Goal: Information Seeking & Learning: Learn about a topic

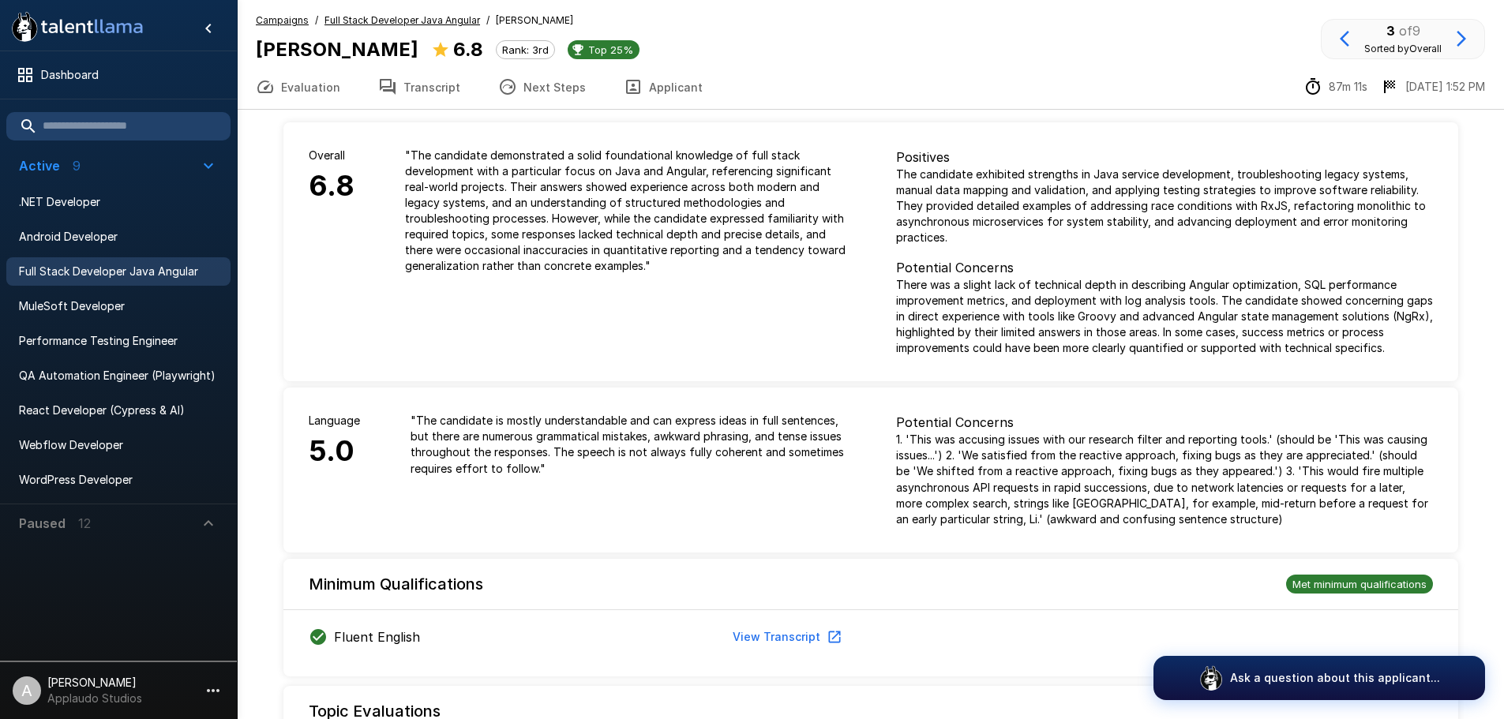
drag, startPoint x: 508, startPoint y: 43, endPoint x: 261, endPoint y: 36, distance: 247.2
click at [261, 36] on div "[PERSON_NAME] 6.8 Rank: 3rd Top 25%" at bounding box center [448, 50] width 384 height 30
copy b "[PERSON_NAME]"
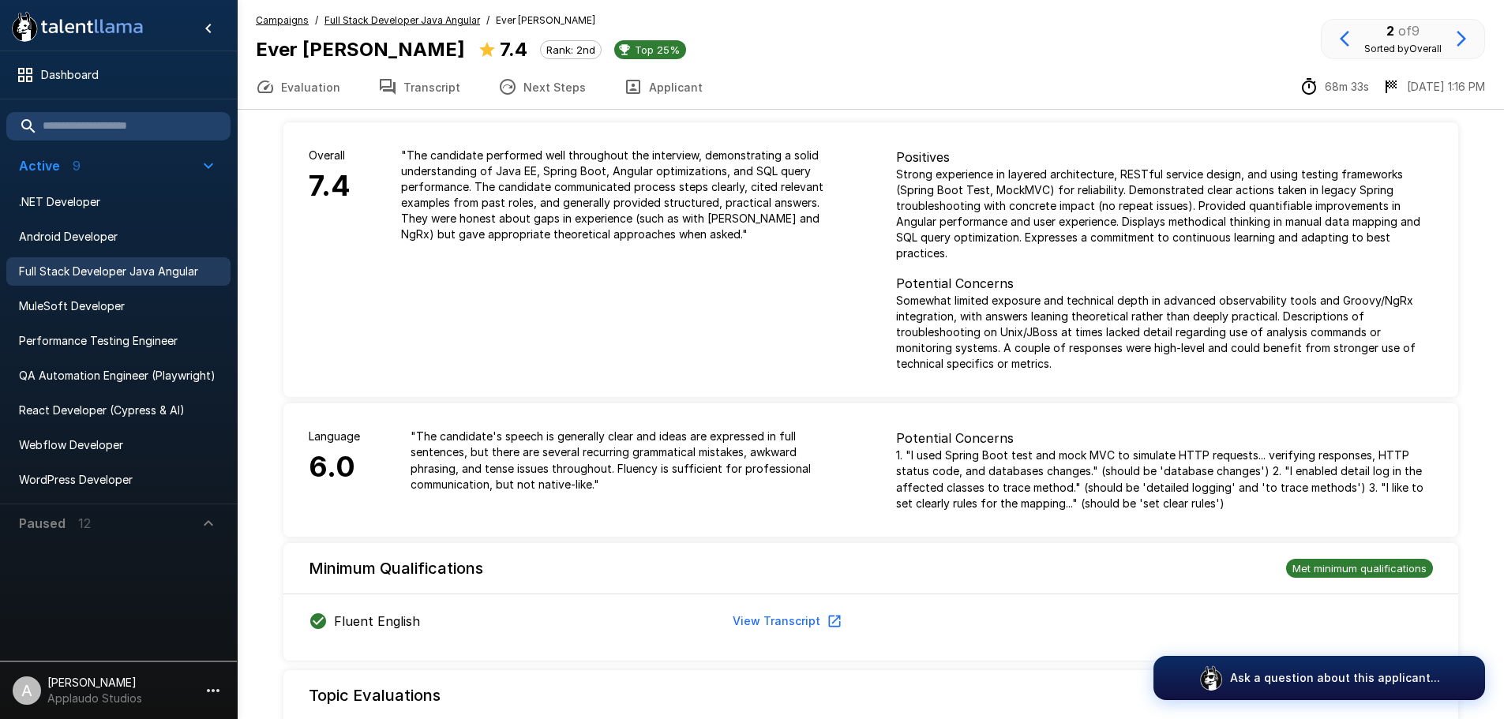
click at [414, 82] on button "Transcript" at bounding box center [419, 87] width 120 height 44
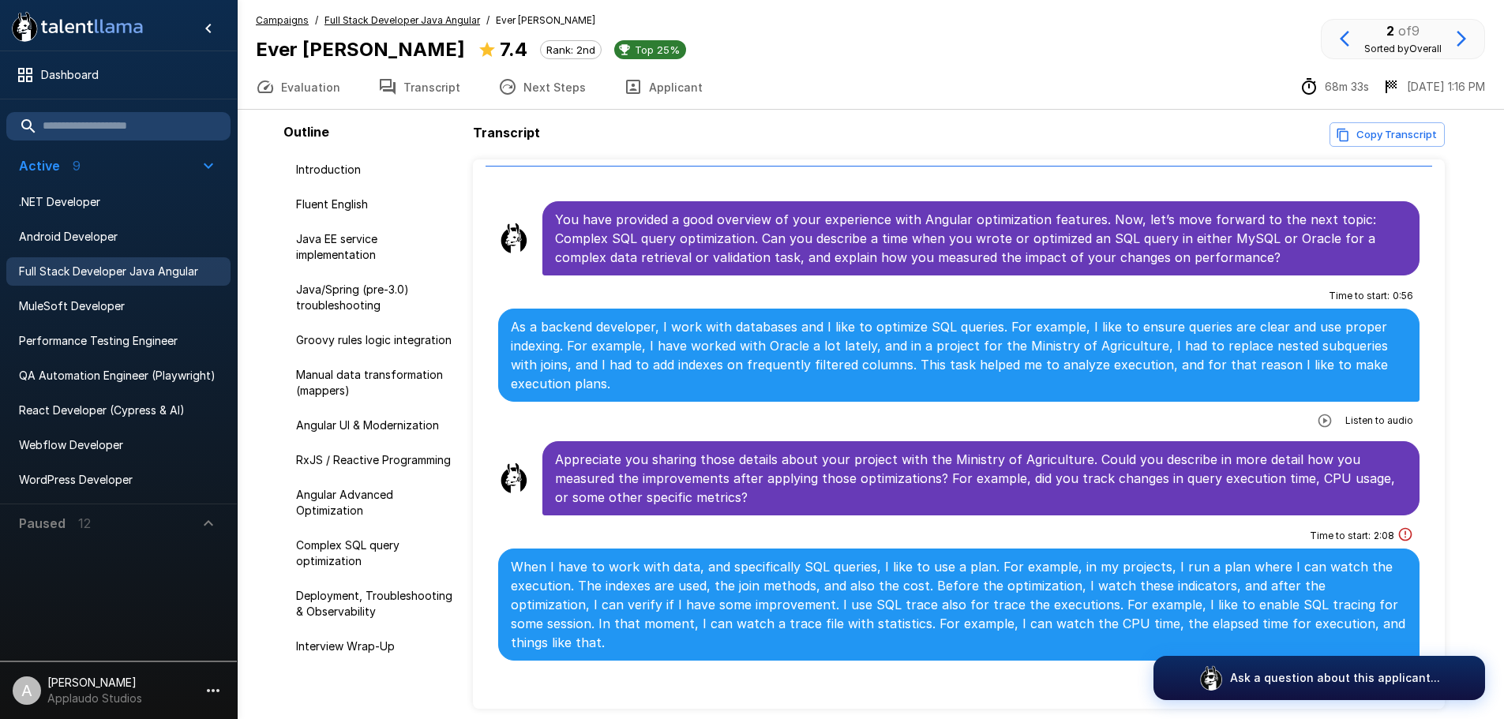
scroll to position [4815, 0]
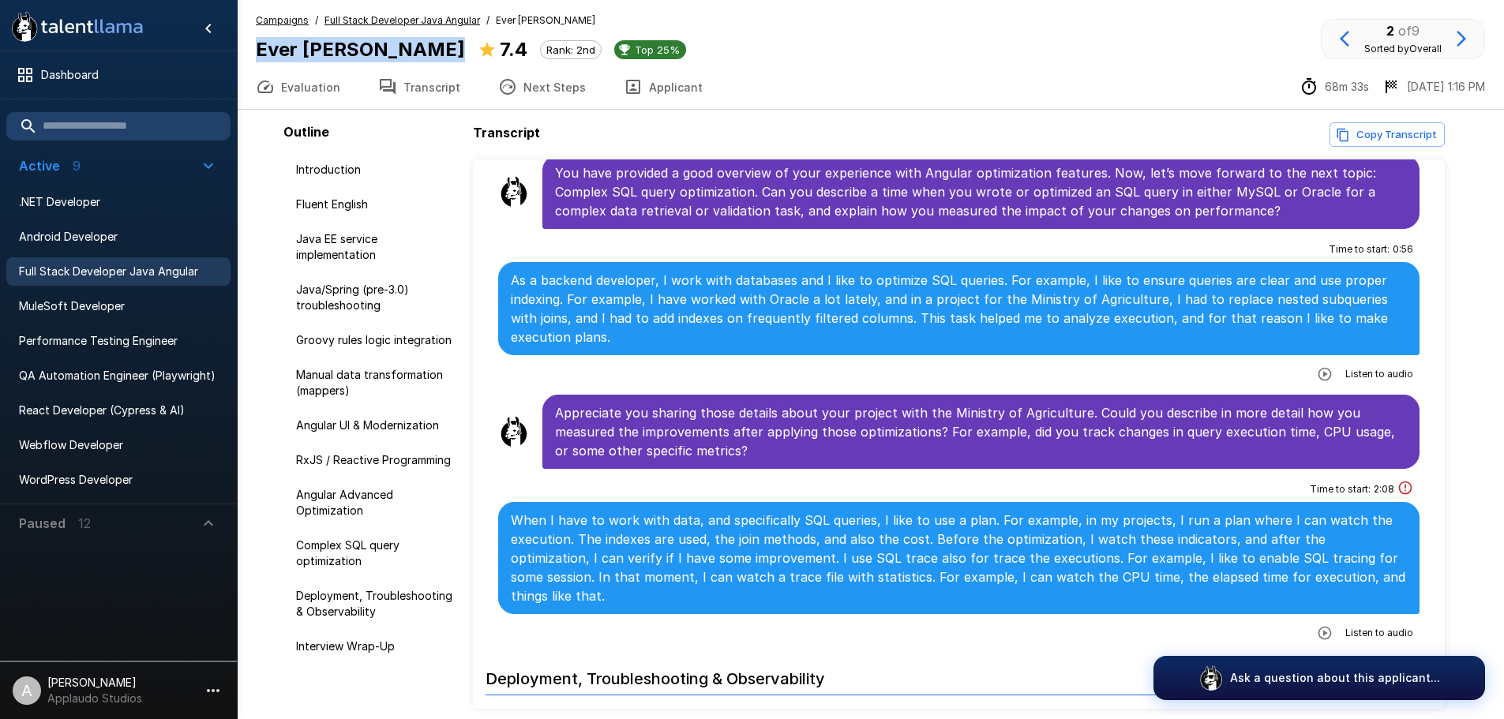
drag, startPoint x: 502, startPoint y: 39, endPoint x: 242, endPoint y: 43, distance: 260.5
click at [242, 43] on div "Campaigns / Full Stack Developer Java Angular / Ever Ronaldo Canales Velis Ever…" at bounding box center [870, 39] width 1267 height 52
copy div "Ever Ronaldo Canales Velis"
click at [1500, 365] on div ".st0{fill:#FFFFFF;} .st1{fill:#76a4ed;} Dashboard Active 9 .NET Developer Andro…" at bounding box center [870, 392] width 1267 height 785
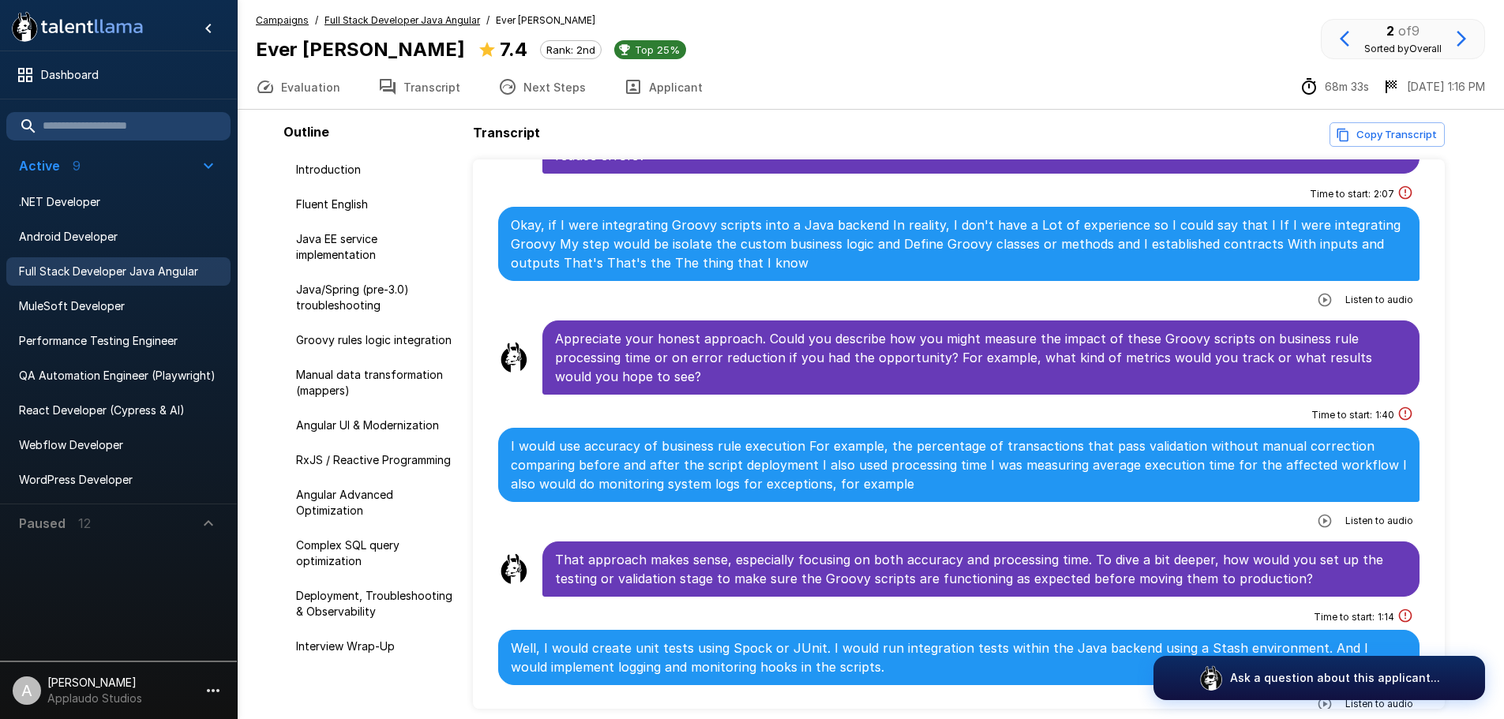
scroll to position [2368, 0]
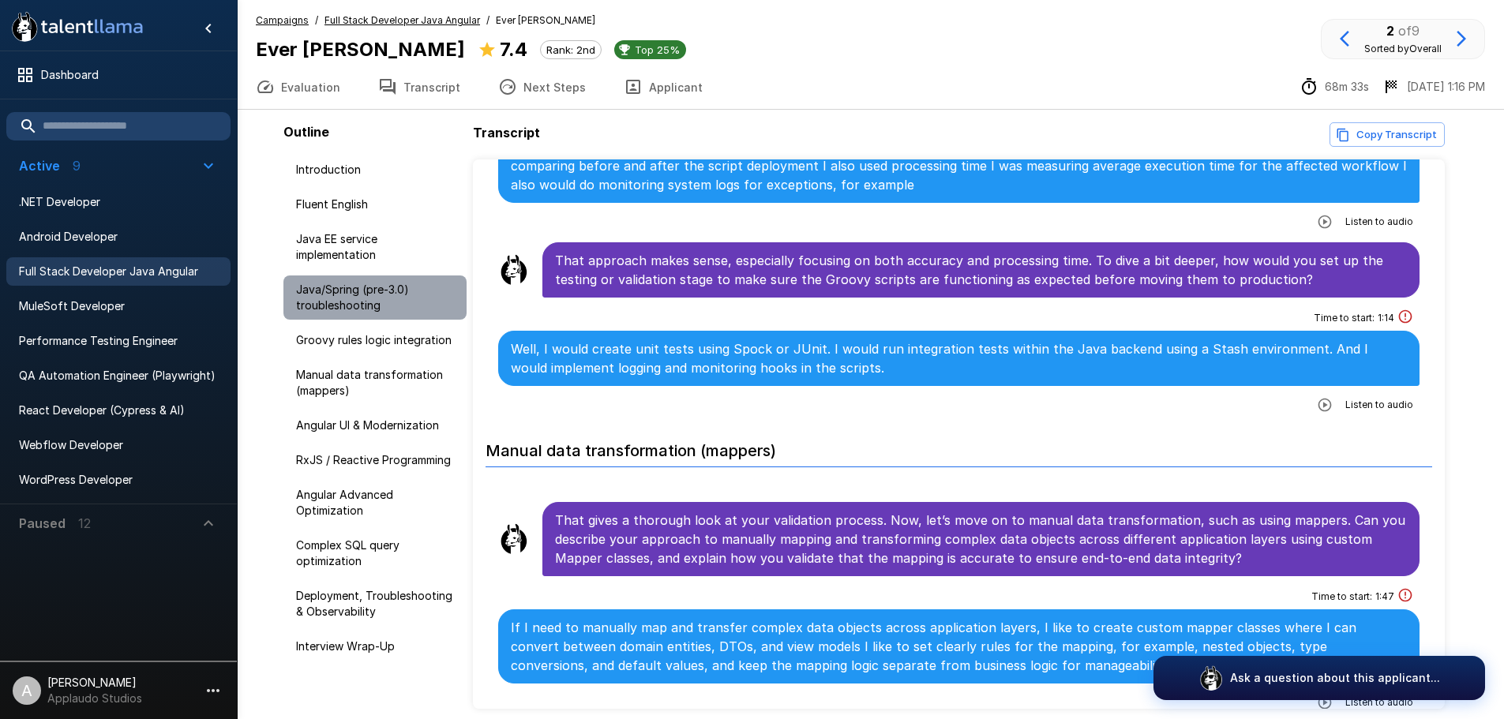
click at [362, 294] on span "Java/Spring (pre-3.0) troubleshooting" at bounding box center [375, 298] width 158 height 32
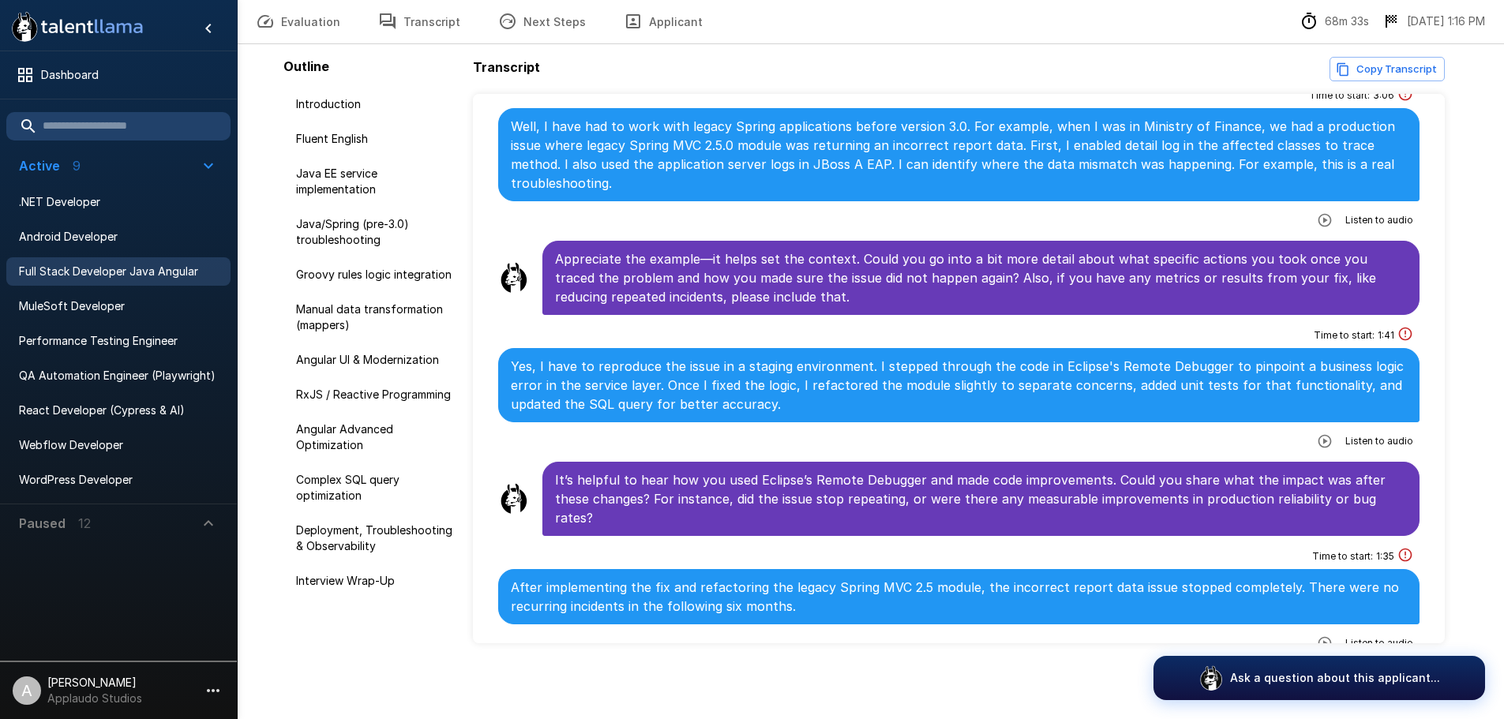
scroll to position [1276, 0]
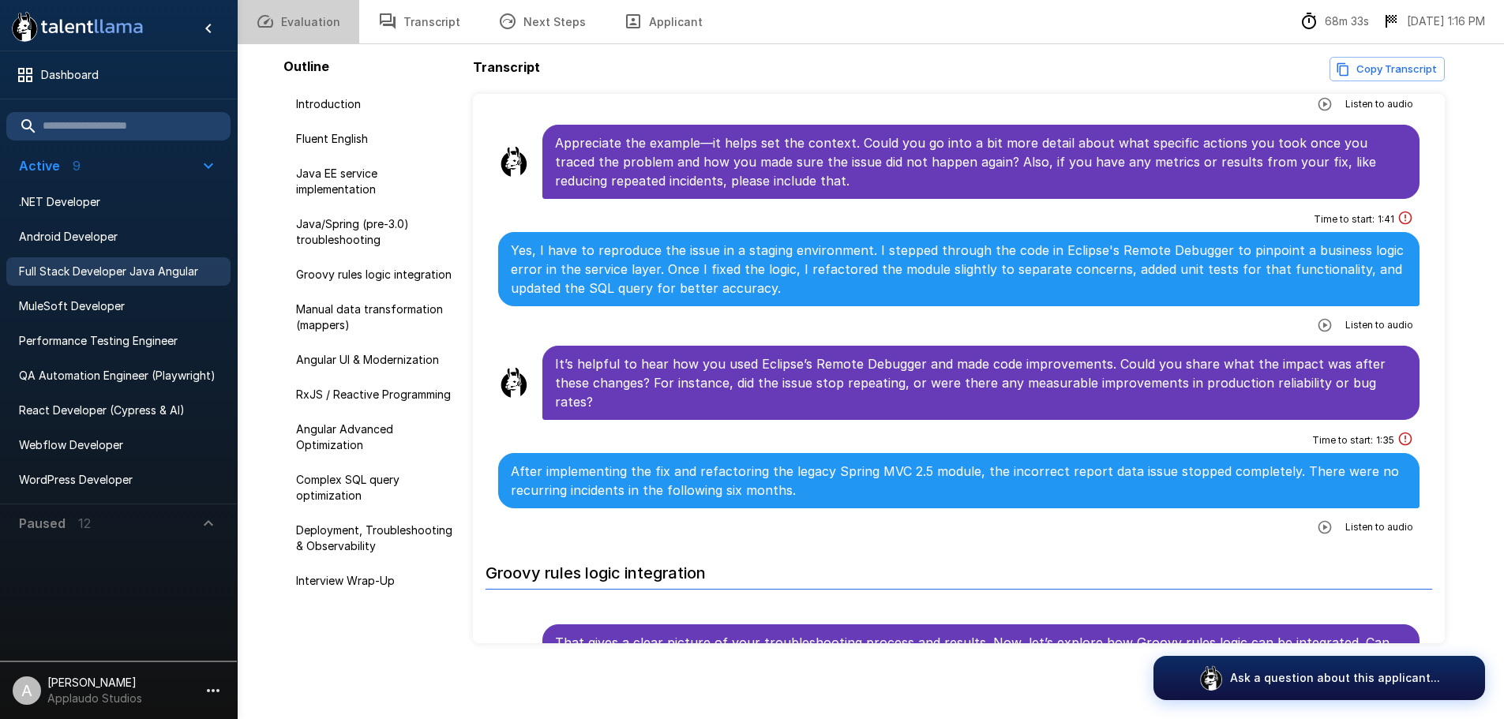
click at [320, 22] on button "Evaluation" at bounding box center [298, 21] width 122 height 44
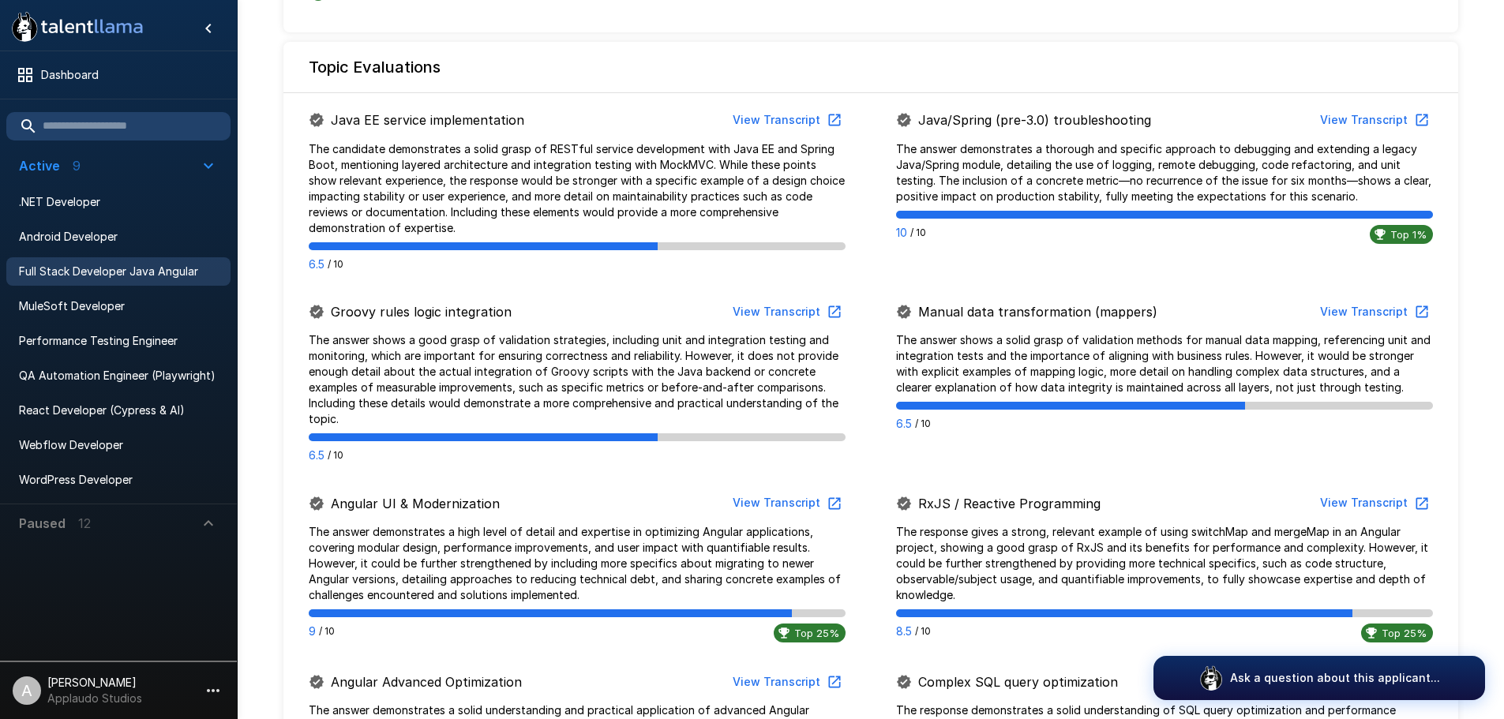
scroll to position [632, 0]
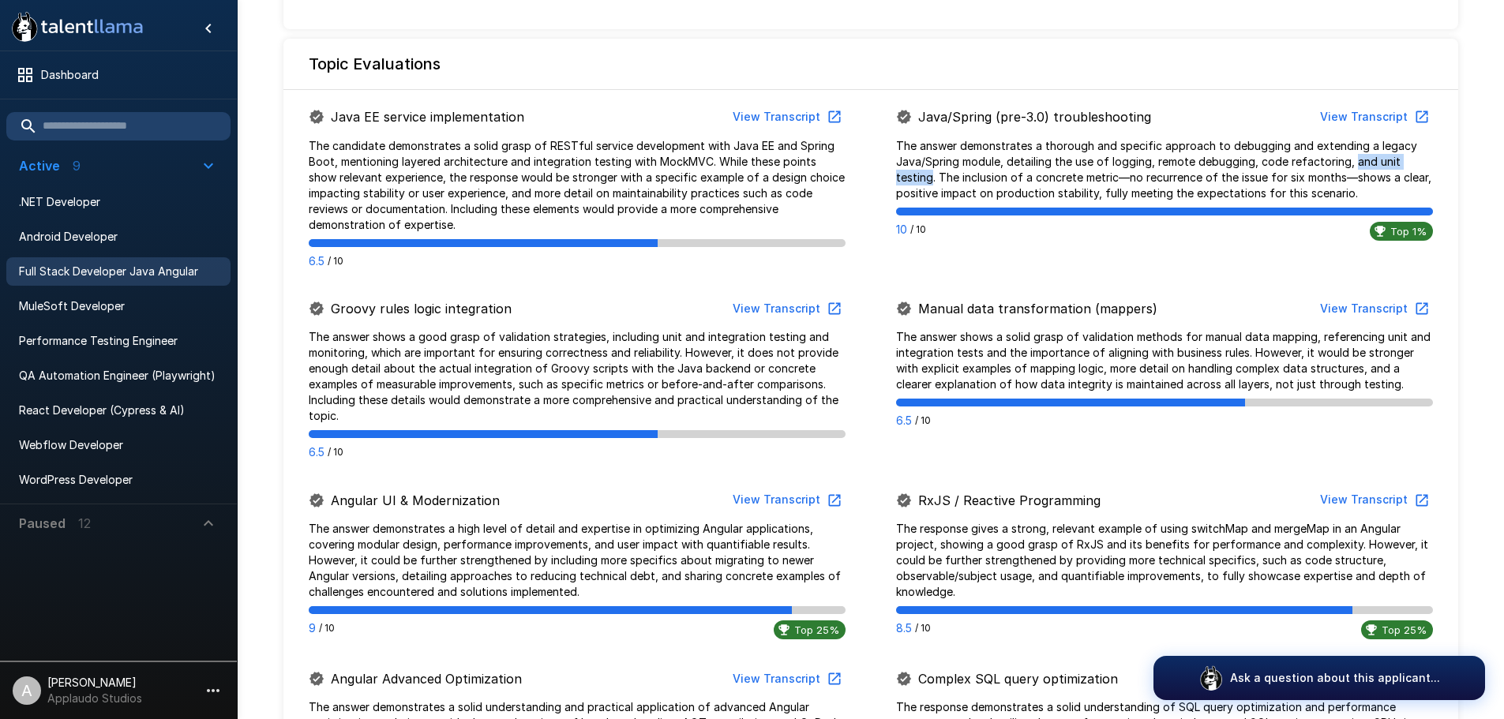
drag, startPoint x: 931, startPoint y: 179, endPoint x: 1349, endPoint y: 163, distance: 418.7
click at [1349, 163] on p "The answer demonstrates a thorough and specific approach to debugging and exten…" at bounding box center [1164, 169] width 537 height 63
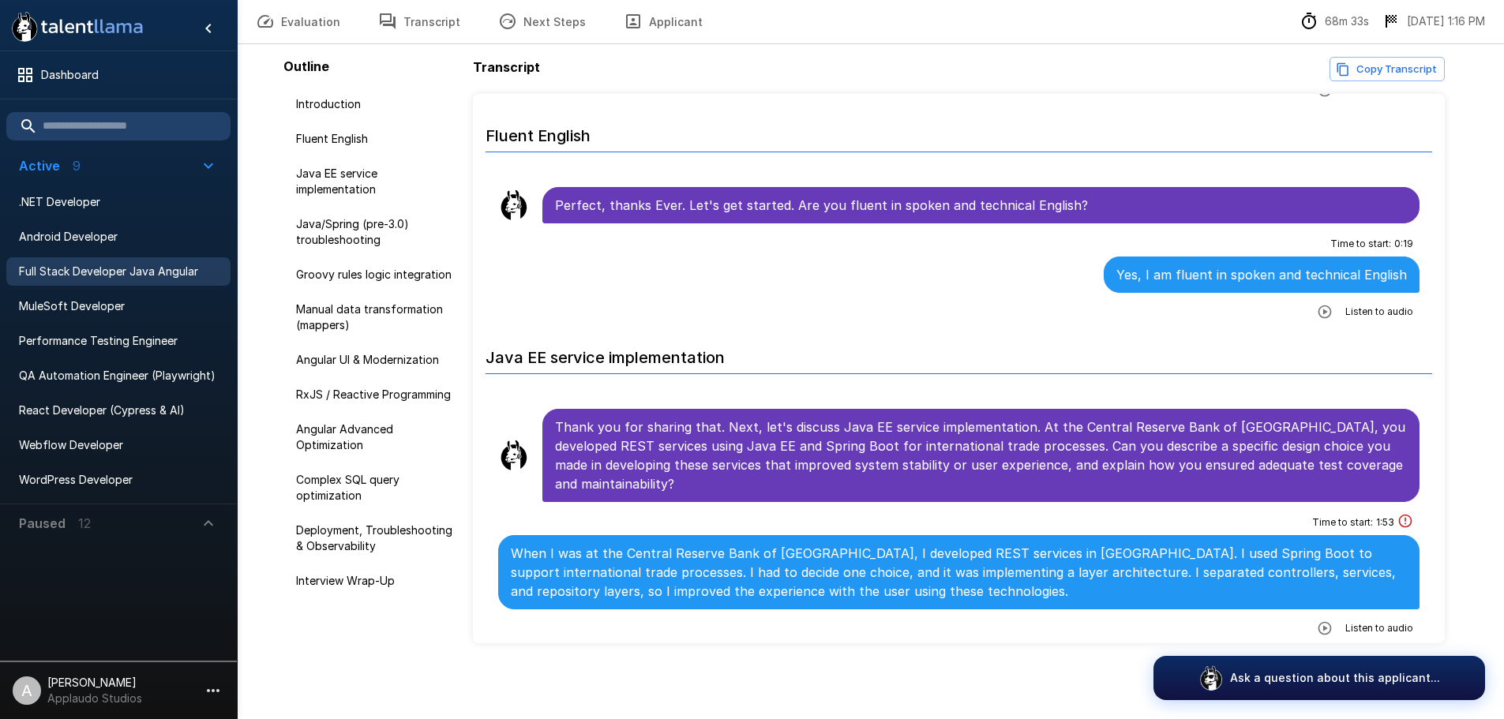
scroll to position [553, 0]
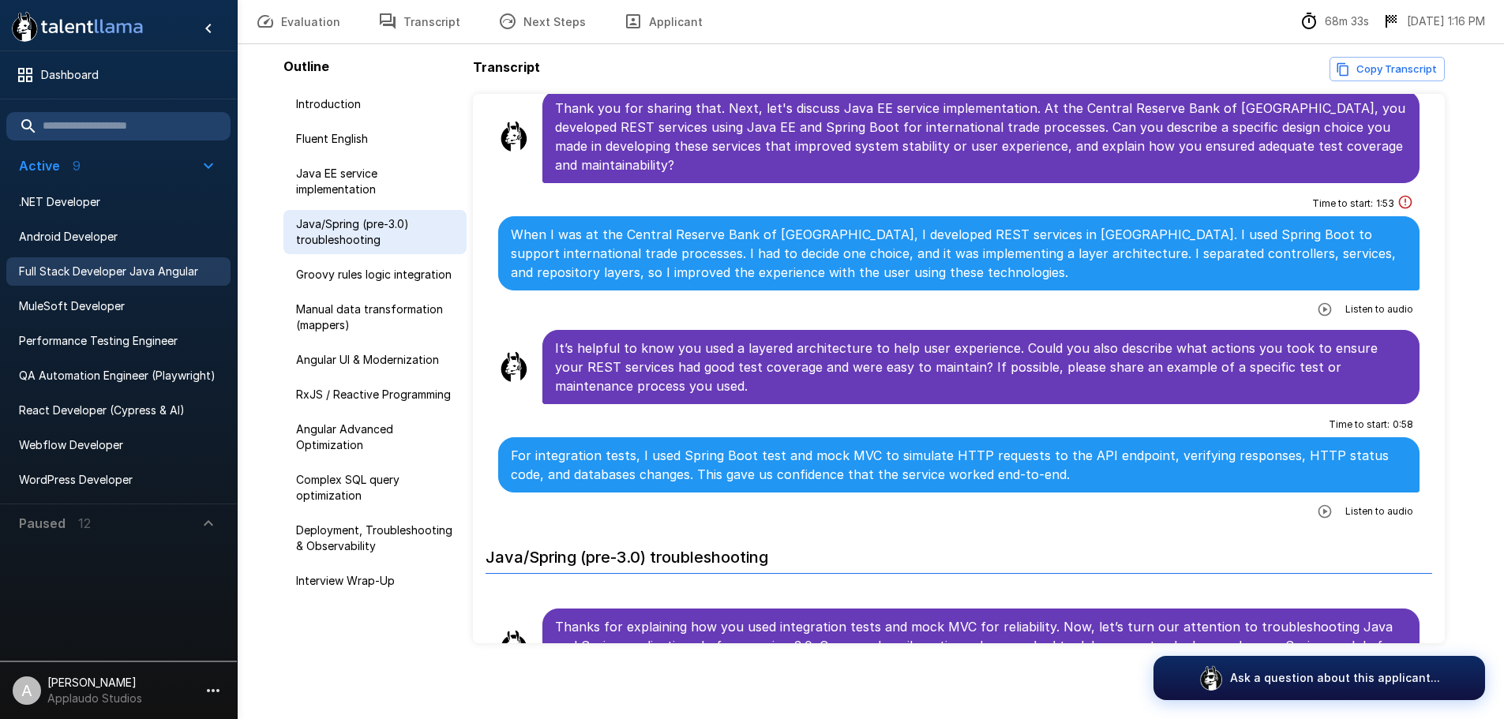
click at [351, 235] on span "Java/Spring (pre-3.0) troubleshooting" at bounding box center [375, 232] width 158 height 32
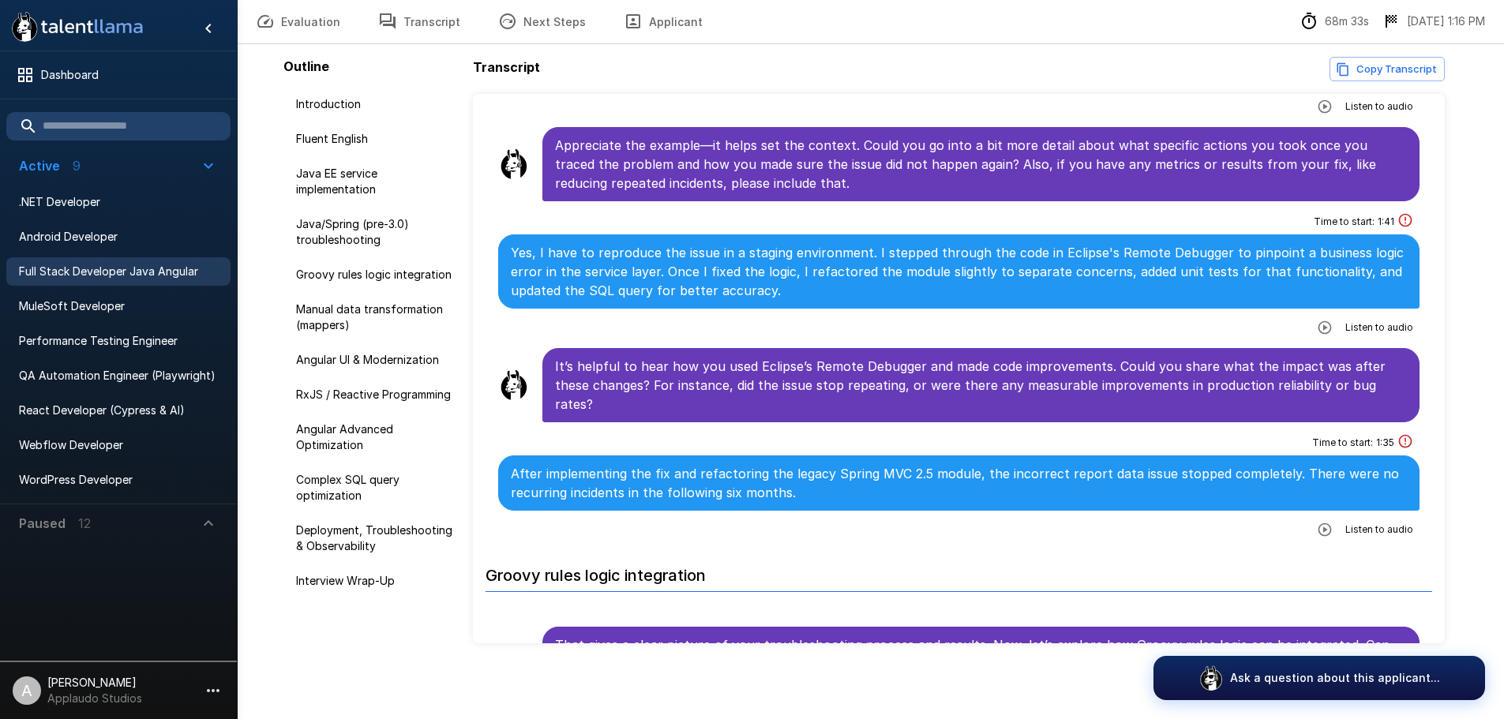
scroll to position [1276, 0]
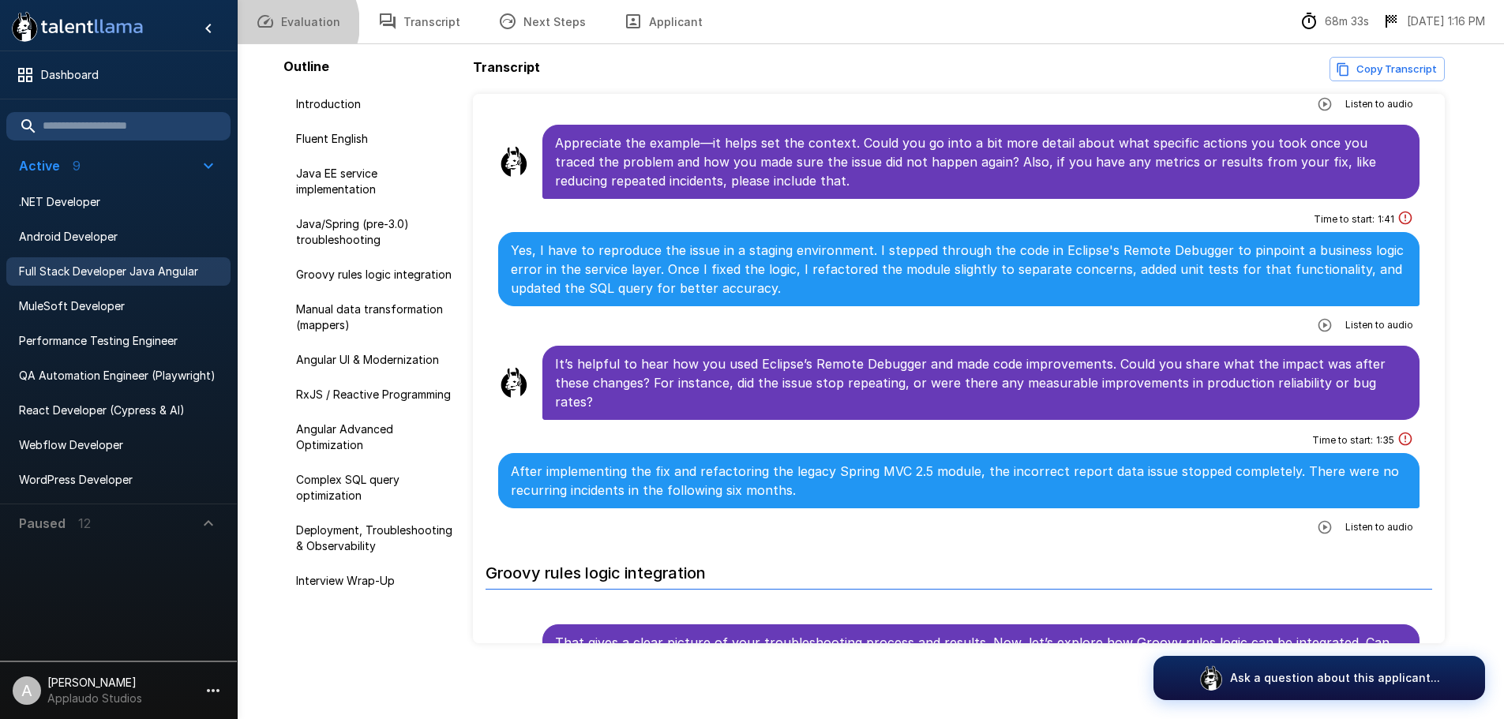
drag, startPoint x: 320, startPoint y: 38, endPoint x: 287, endPoint y: 24, distance: 36.1
click at [287, 24] on button "Evaluation" at bounding box center [298, 21] width 122 height 44
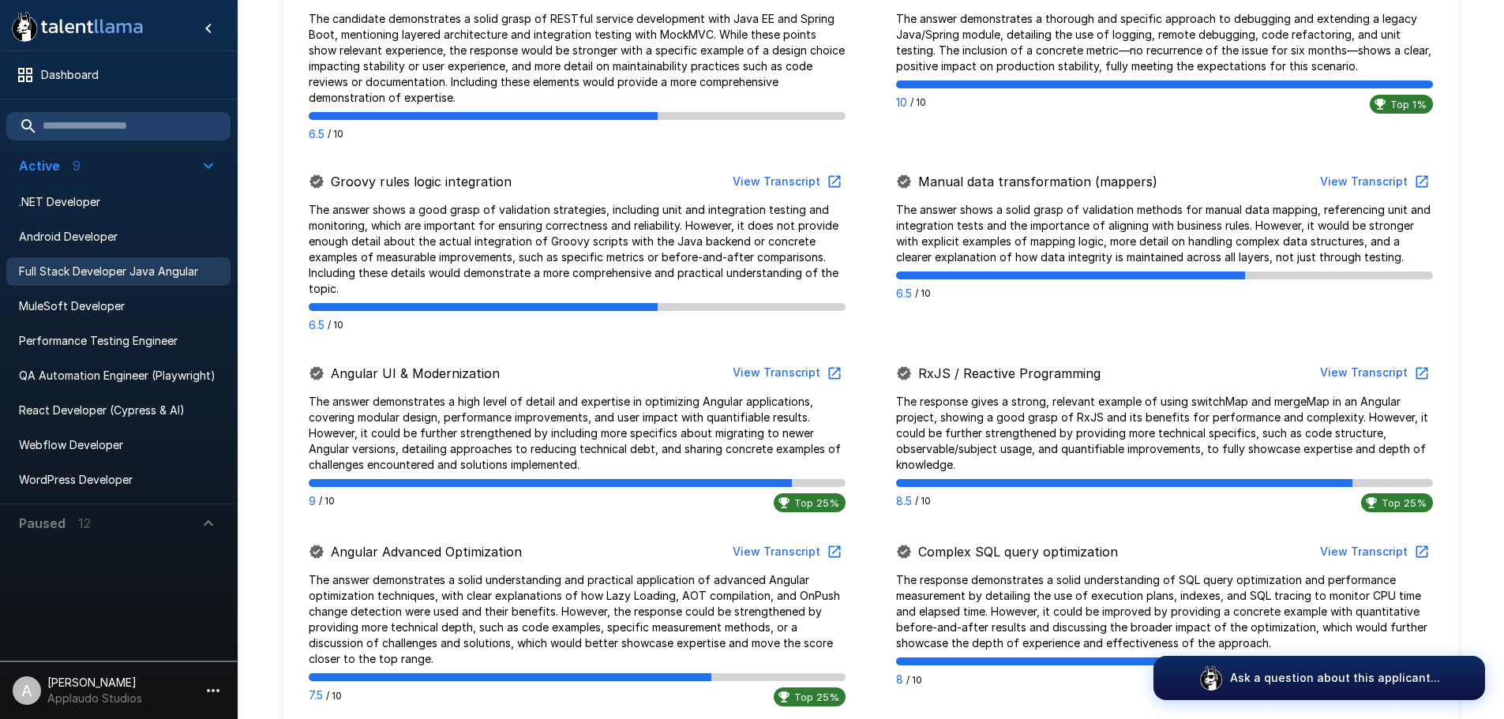
scroll to position [710, 0]
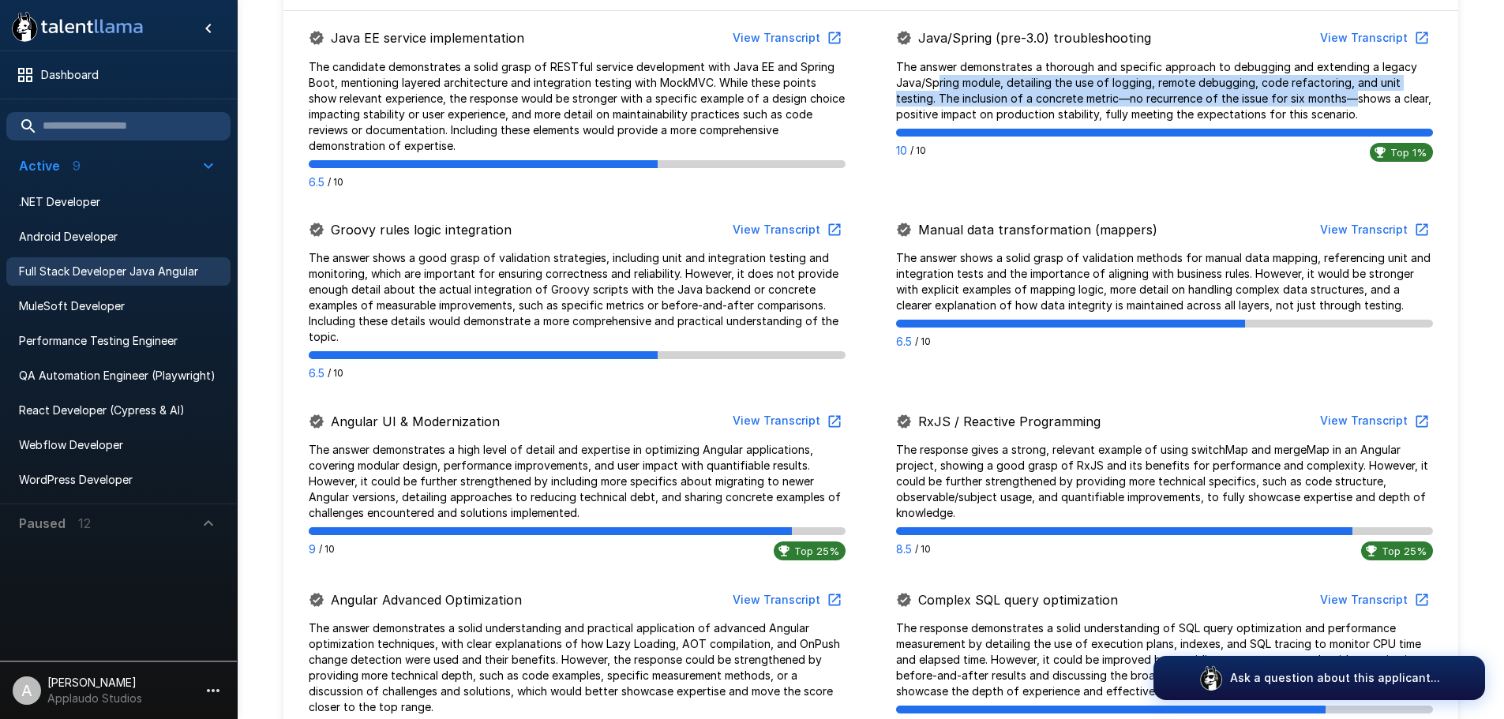
drag, startPoint x: 1348, startPoint y: 95, endPoint x: 936, endPoint y: 89, distance: 411.3
click at [936, 89] on p "The answer demonstrates a thorough and specific approach to debugging and exten…" at bounding box center [1164, 90] width 537 height 63
click at [1480, 87] on div ".st0{fill:#FFFFFF;} .st1{fill:#76a4ed;} Dashboard Active 9 .NET Developer Andro…" at bounding box center [870, 355] width 1267 height 2130
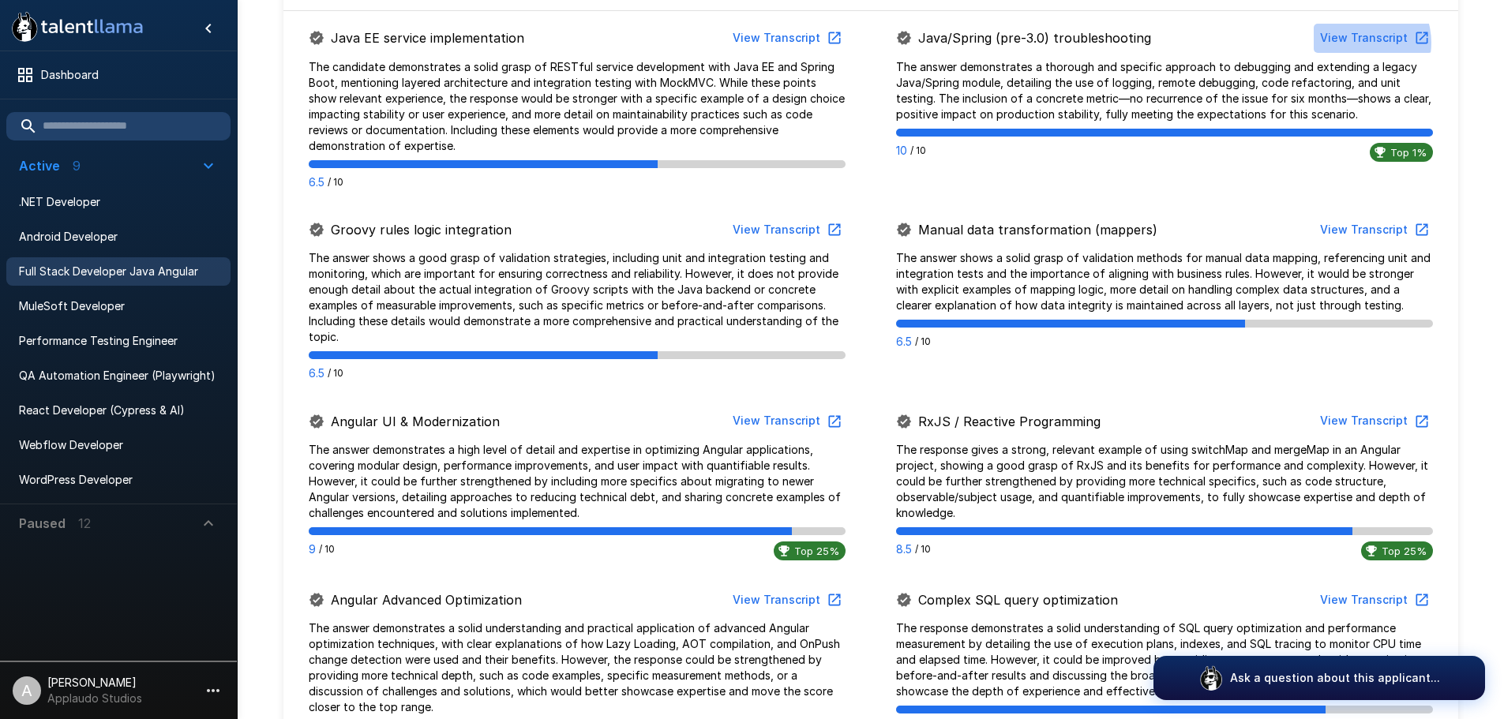
click at [1361, 43] on button "View Transcript" at bounding box center [1373, 38] width 119 height 29
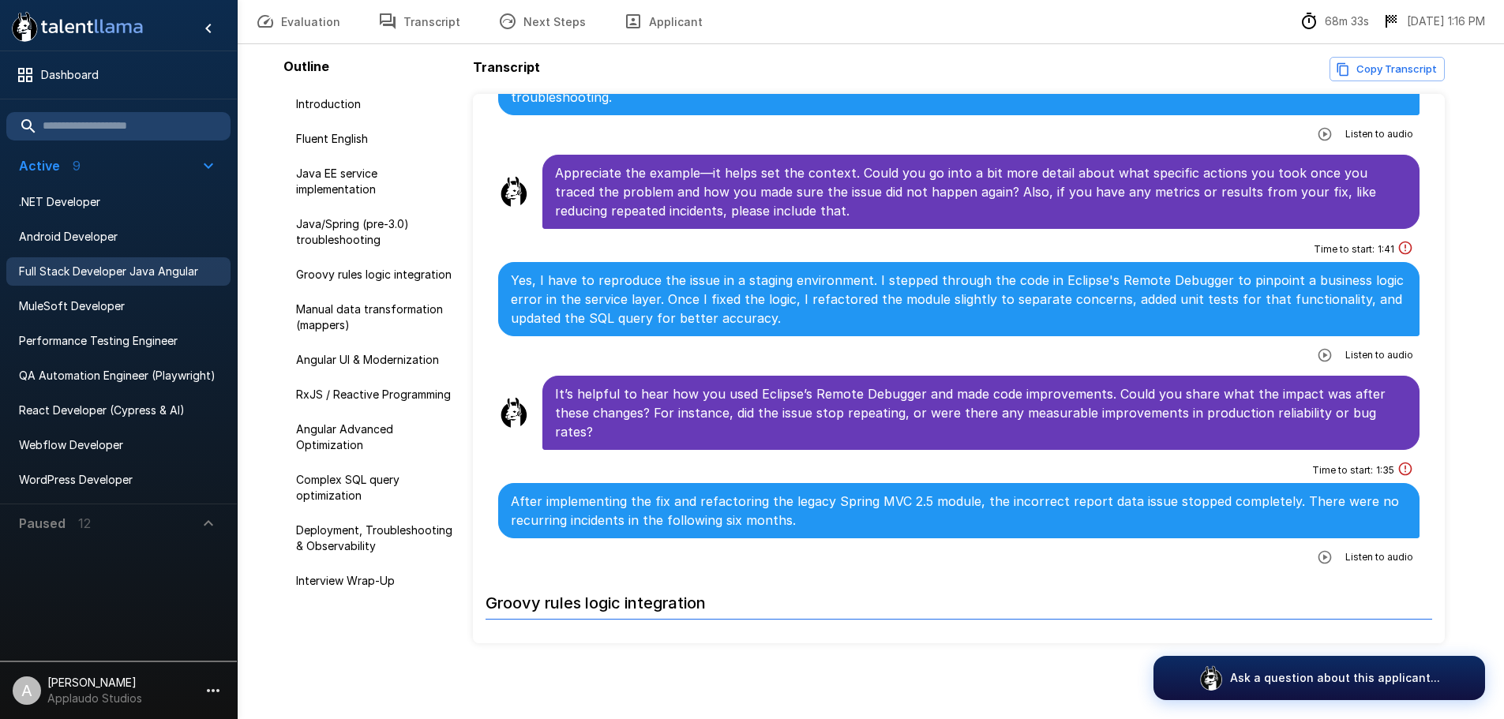
scroll to position [1276, 0]
